Goal: Task Accomplishment & Management: Use online tool/utility

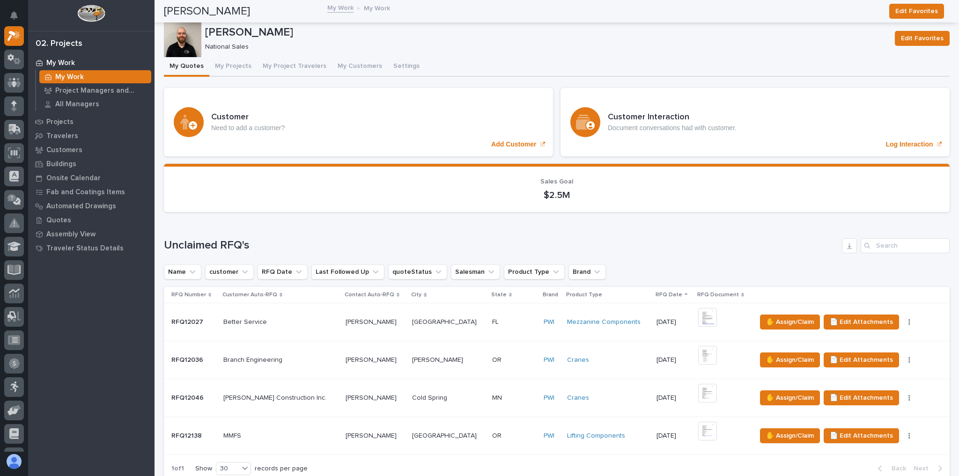
click at [186, 72] on button "My Quotes" at bounding box center [186, 67] width 45 height 20
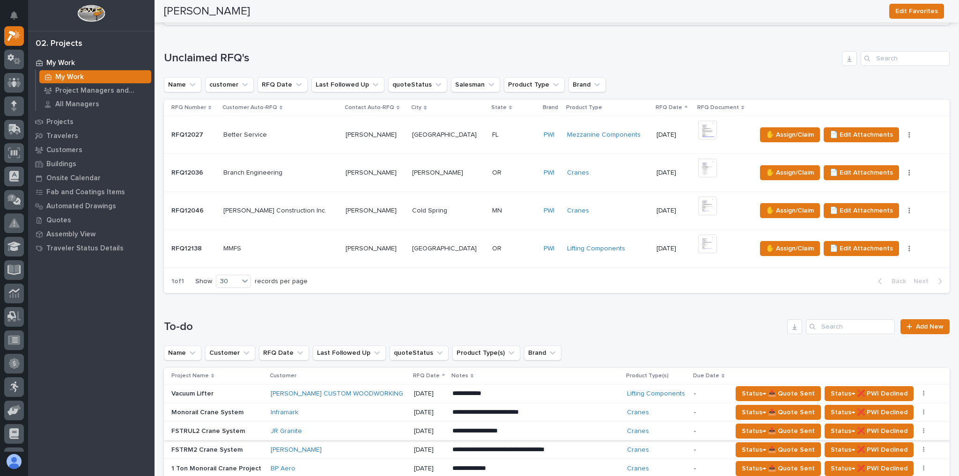
scroll to position [375, 0]
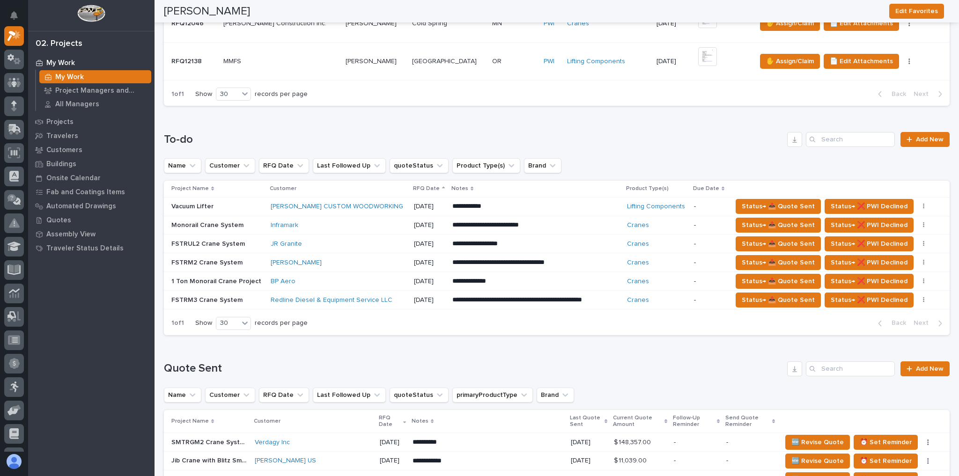
click at [313, 226] on div "Inframark" at bounding box center [338, 226] width 135 height 8
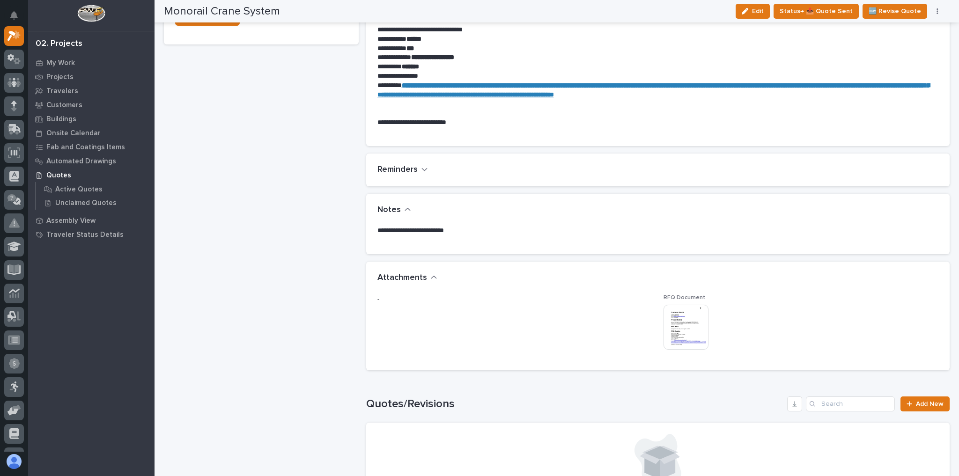
scroll to position [525, 0]
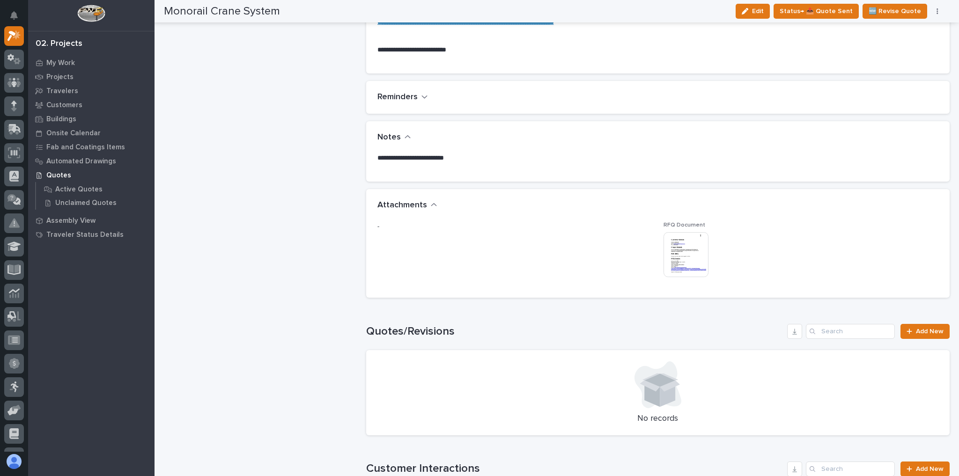
click at [681, 257] on img at bounding box center [686, 254] width 45 height 45
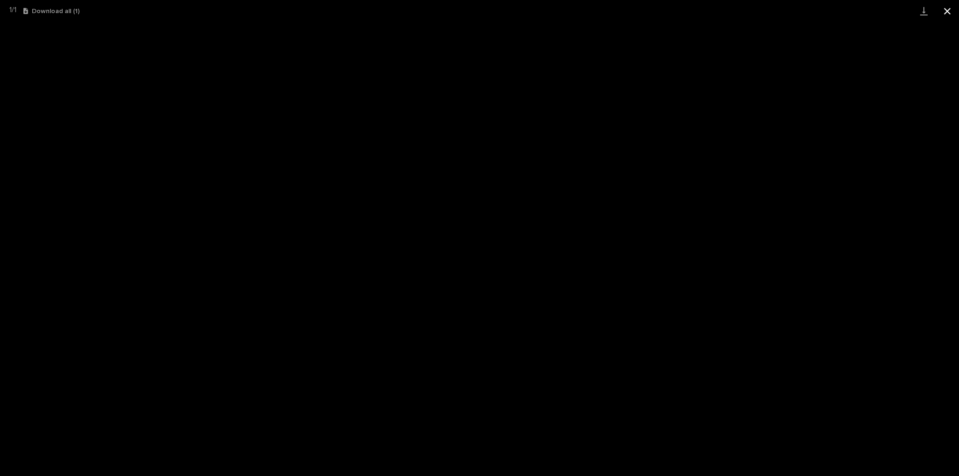
drag, startPoint x: 952, startPoint y: 8, endPoint x: 947, endPoint y: 9, distance: 4.9
click at [952, 8] on button "Close gallery" at bounding box center [947, 11] width 23 height 22
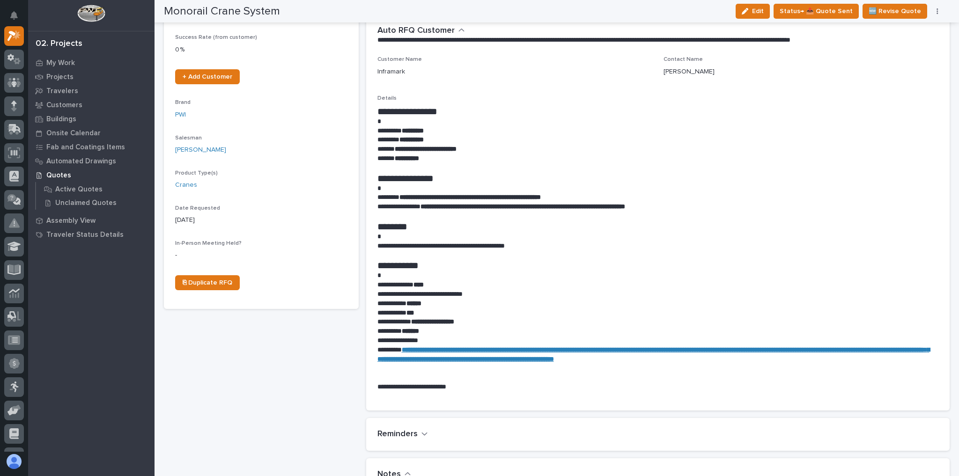
scroll to position [0, 0]
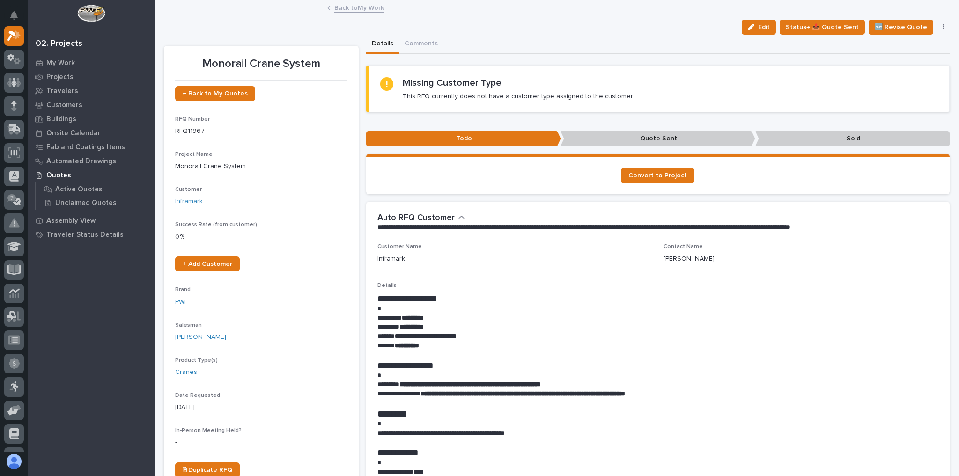
click at [343, 5] on link "Back to My Work" at bounding box center [359, 7] width 50 height 11
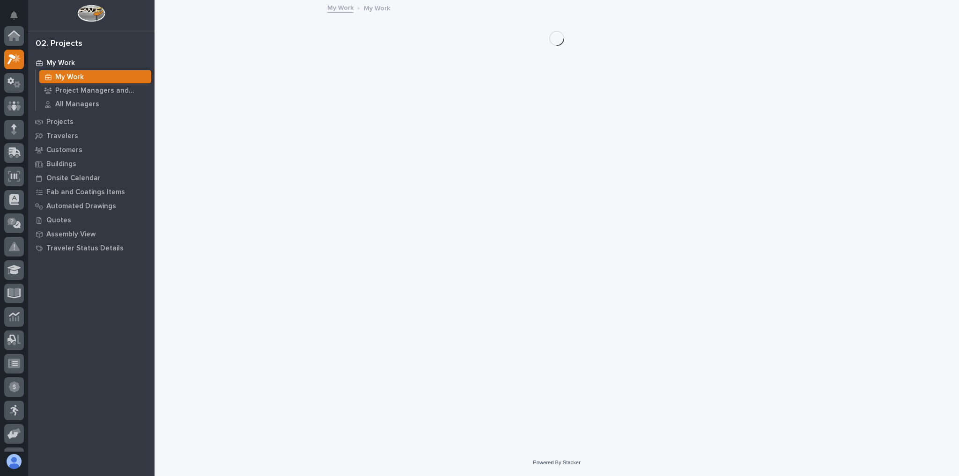
scroll to position [25, 0]
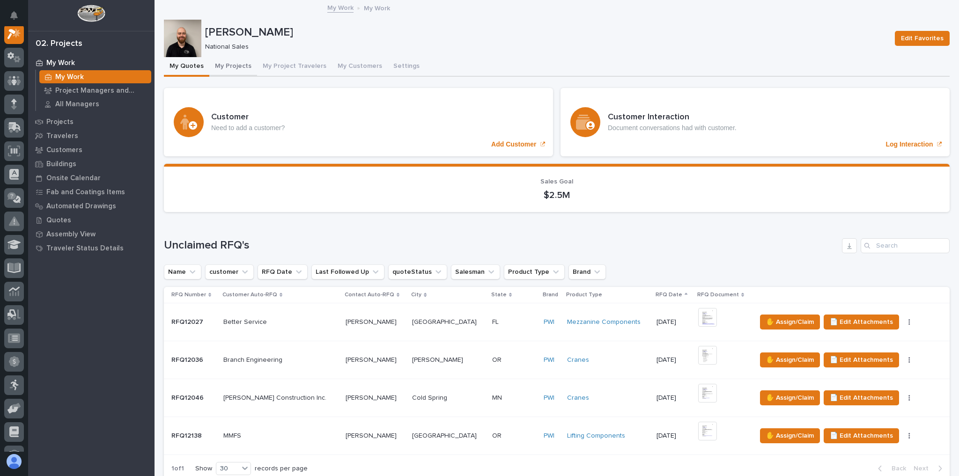
click at [239, 69] on button "My Projects" at bounding box center [233, 67] width 48 height 20
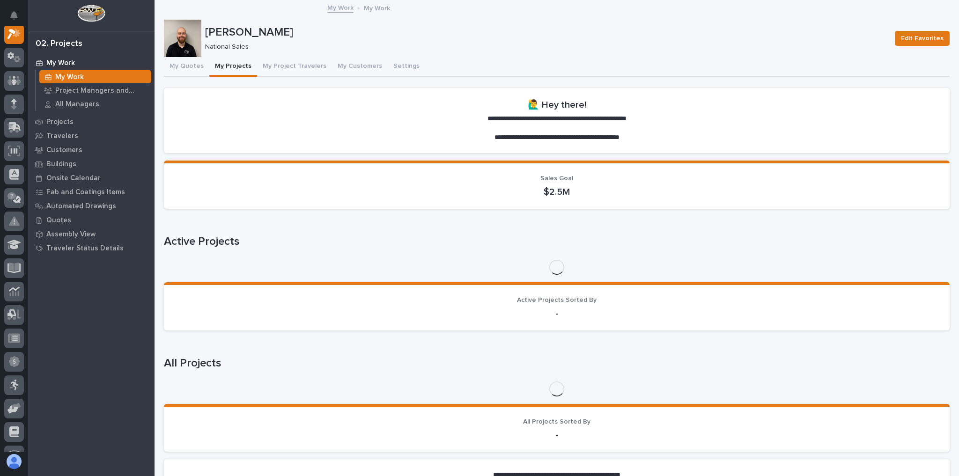
scroll to position [23, 0]
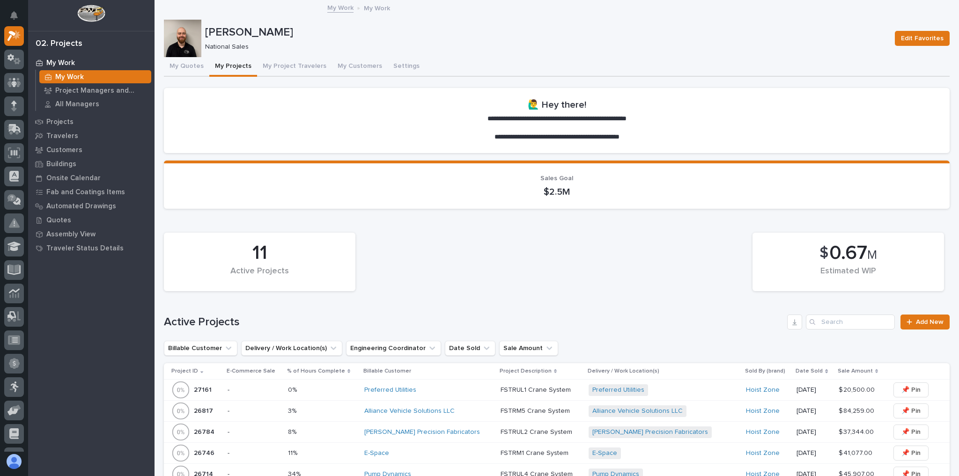
click at [343, 415] on div "3% 3%" at bounding box center [322, 411] width 69 height 15
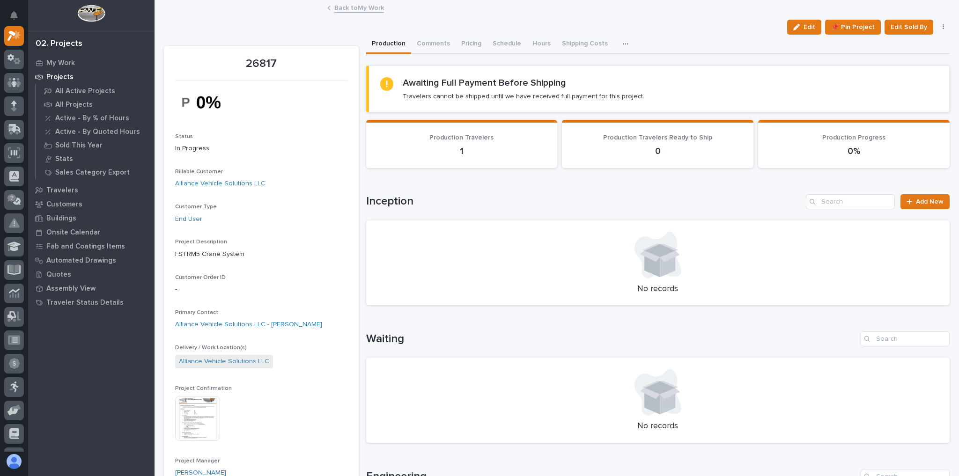
click at [353, 9] on link "Back to My Work" at bounding box center [359, 7] width 50 height 11
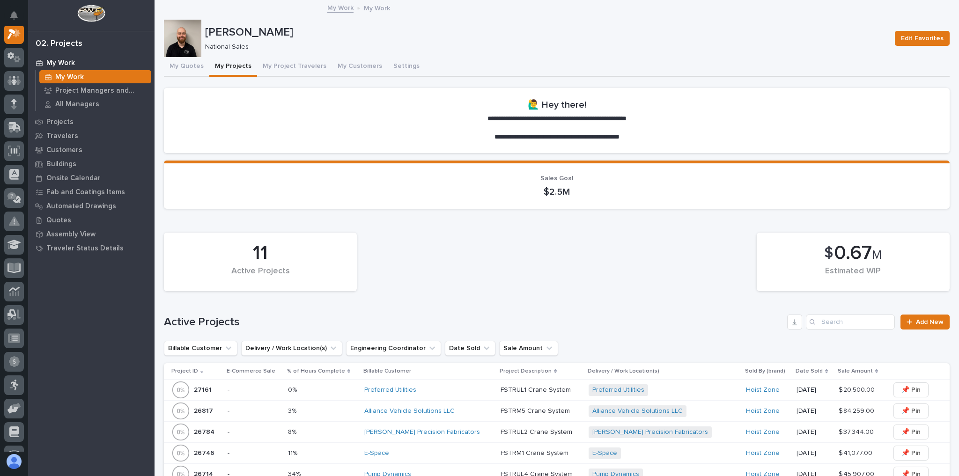
scroll to position [75, 0]
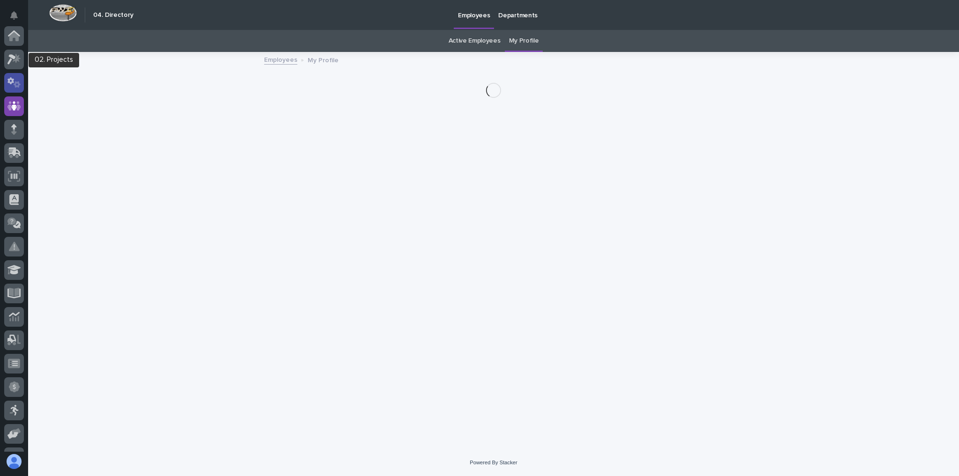
click at [17, 81] on icon at bounding box center [14, 82] width 14 height 11
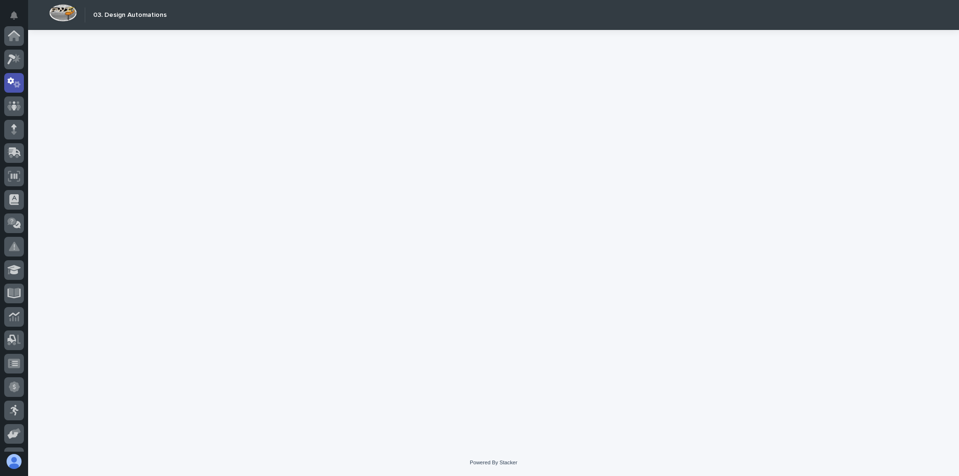
scroll to position [47, 0]
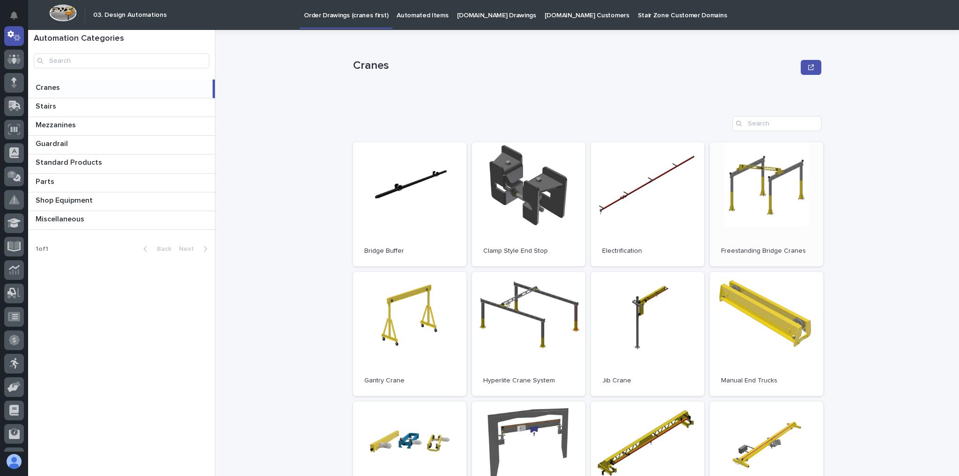
click at [721, 192] on link "Open" at bounding box center [766, 204] width 113 height 124
click at [15, 60] on icon at bounding box center [17, 57] width 8 height 9
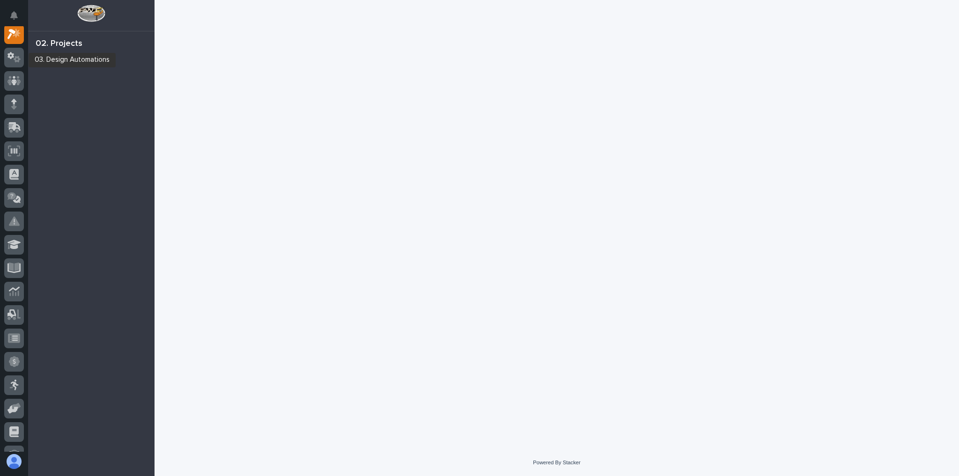
scroll to position [23, 0]
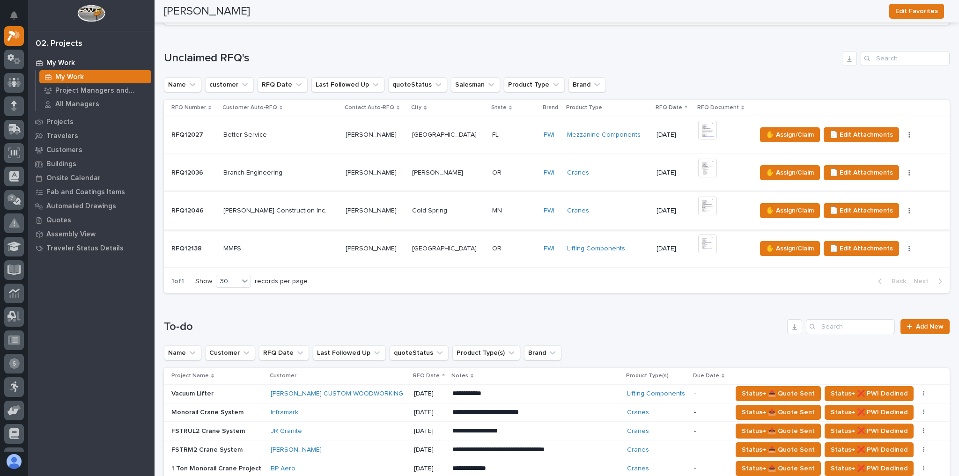
scroll to position [375, 0]
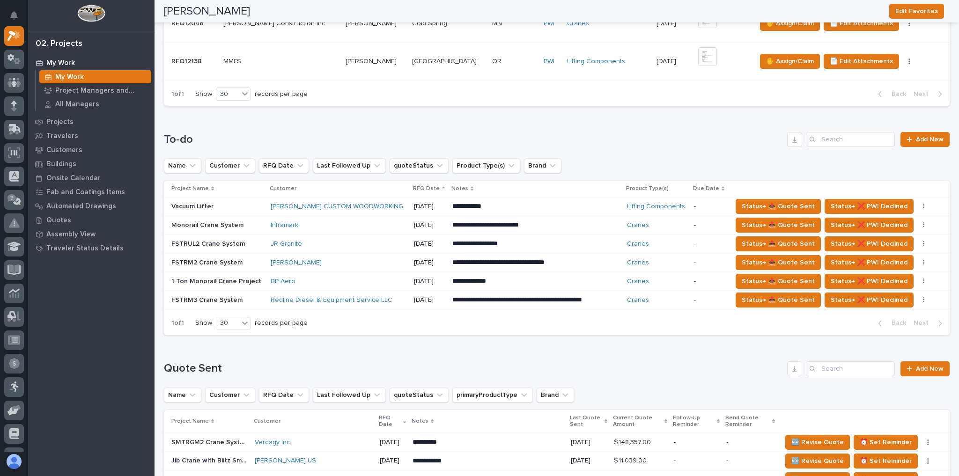
click at [323, 222] on div "Inframark" at bounding box center [338, 226] width 135 height 8
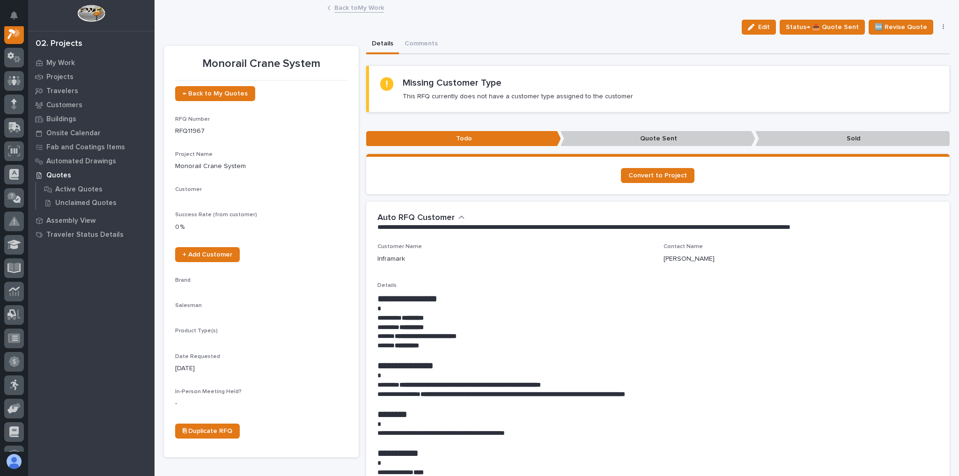
scroll to position [23, 0]
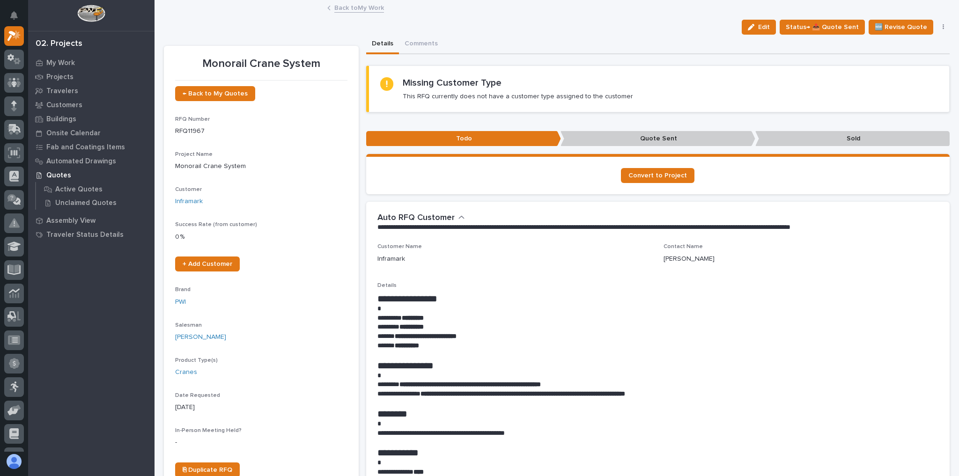
click at [371, 6] on link "Back to My Work" at bounding box center [359, 7] width 50 height 11
